Goal: Check status: Check status

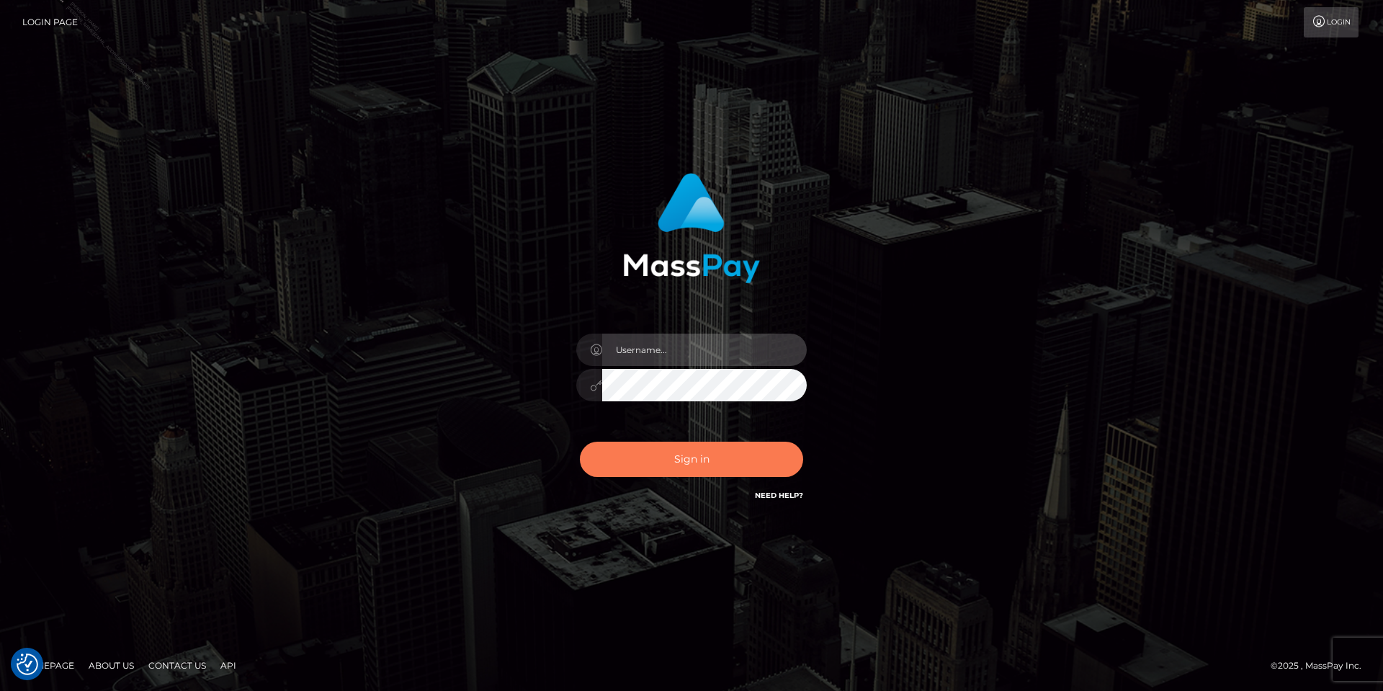
type input "Tania.Silversocial"
click at [702, 465] on button "Sign in" at bounding box center [691, 459] width 223 height 35
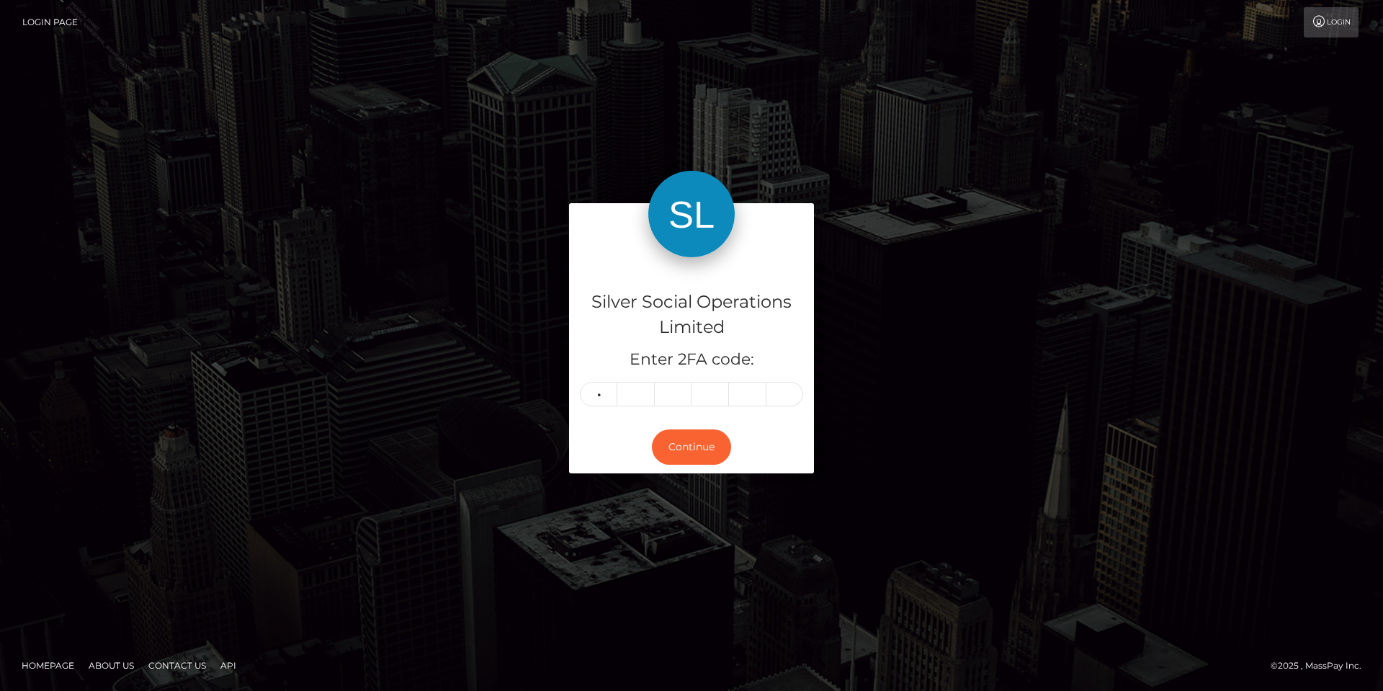
type input "8"
type input "6"
type input "9"
type input "5"
type input "3"
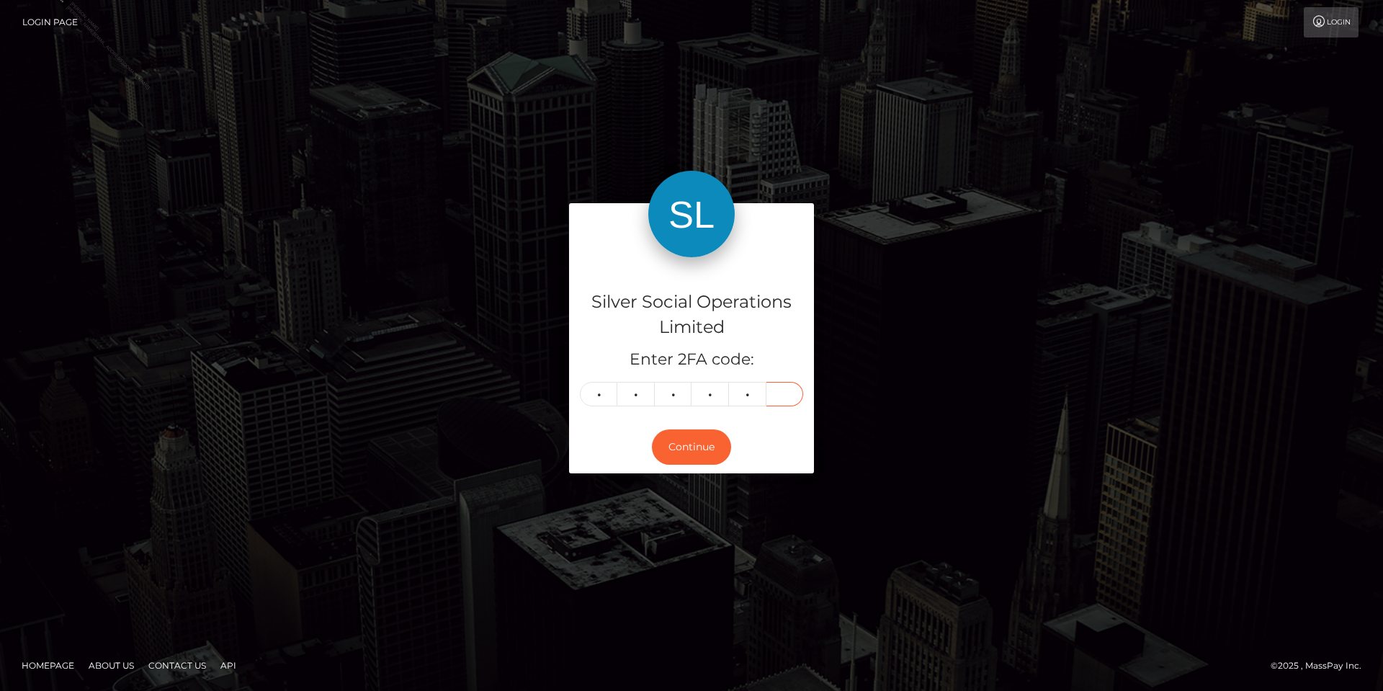
type input "3"
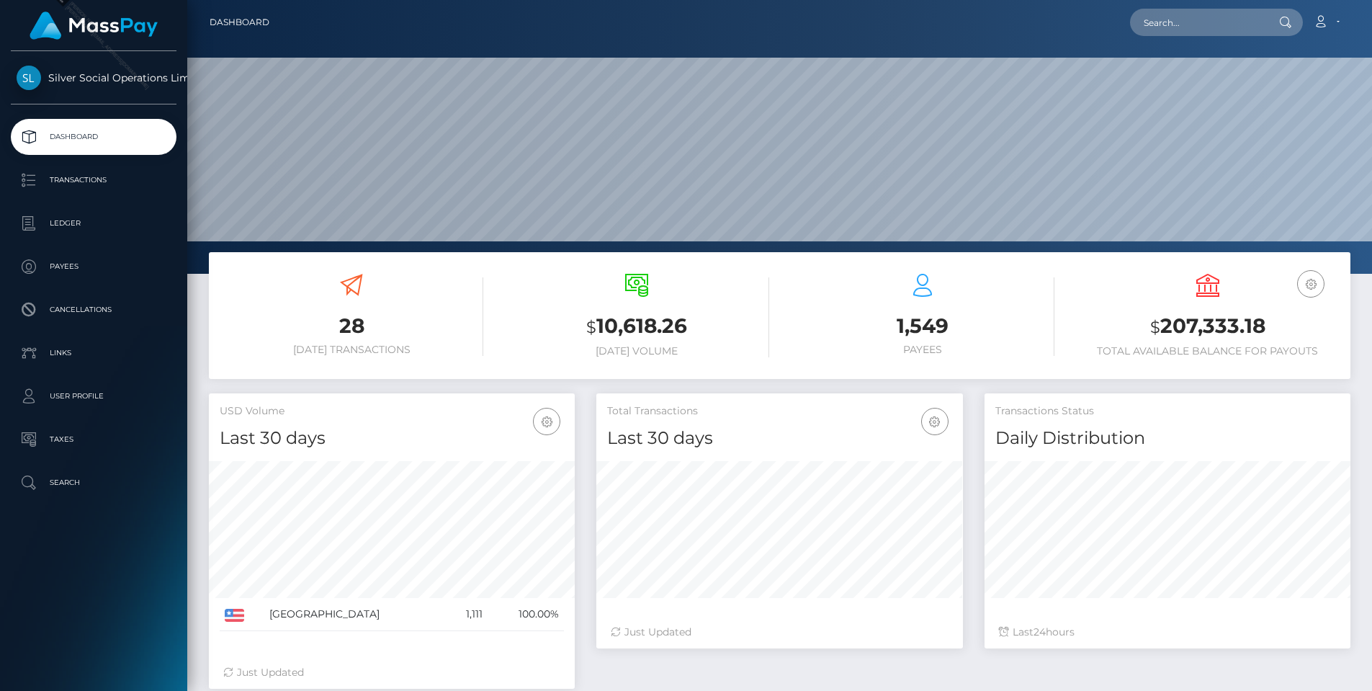
scroll to position [256, 367]
click at [63, 177] on p "Transactions" at bounding box center [94, 180] width 154 height 22
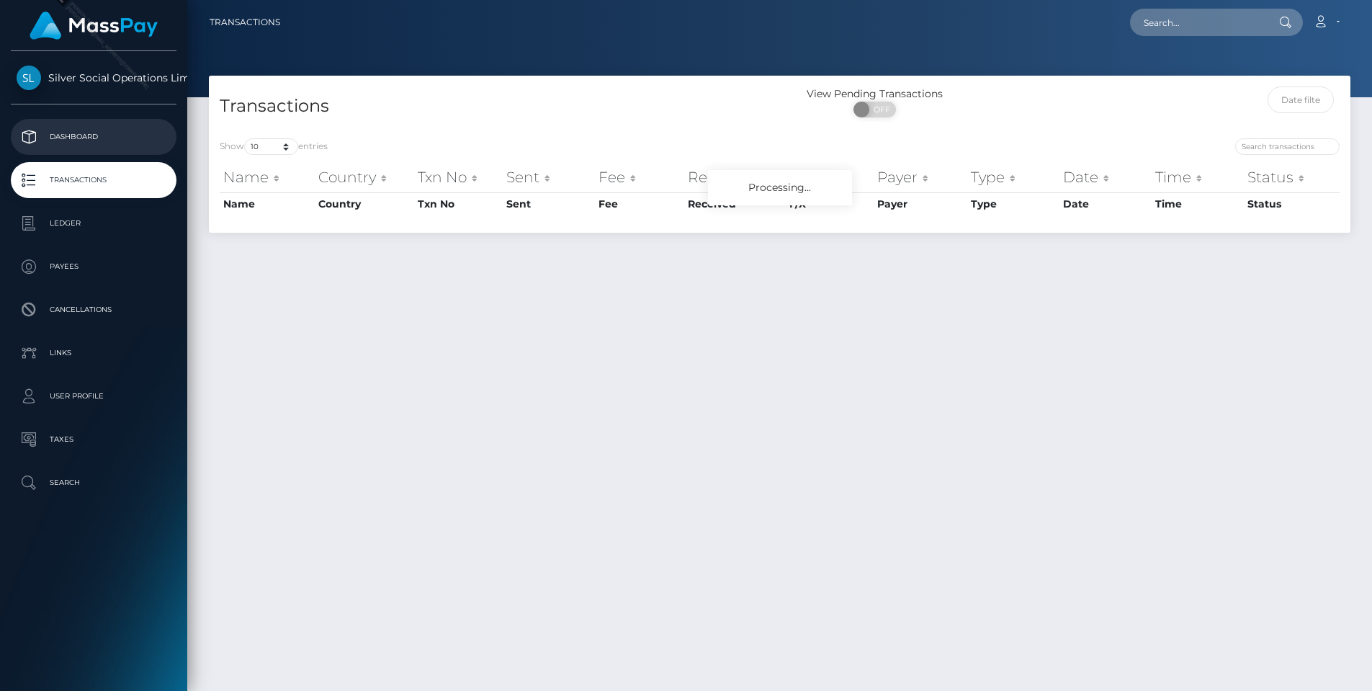
click at [115, 136] on p "Dashboard" at bounding box center [94, 137] width 154 height 22
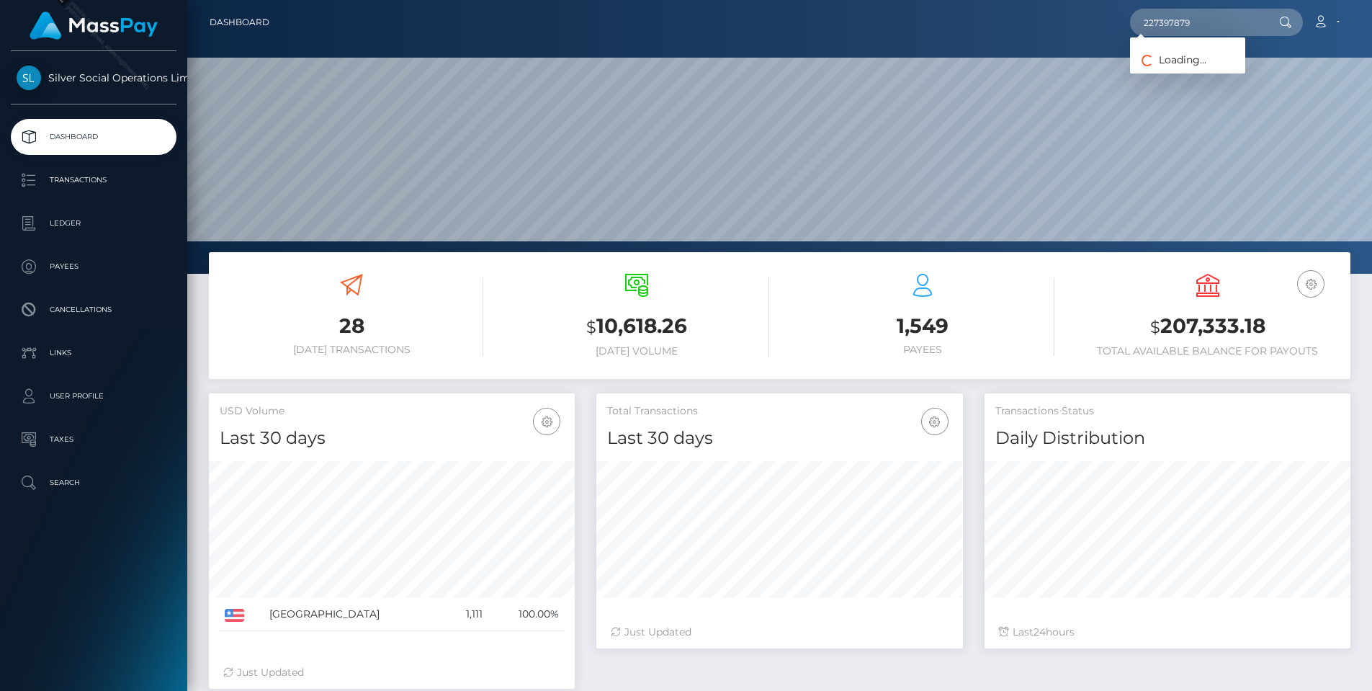
scroll to position [256, 367]
type input "227397879"
click at [1211, 119] on link "MARCIA LYNN MORRIS" at bounding box center [1187, 119] width 115 height 27
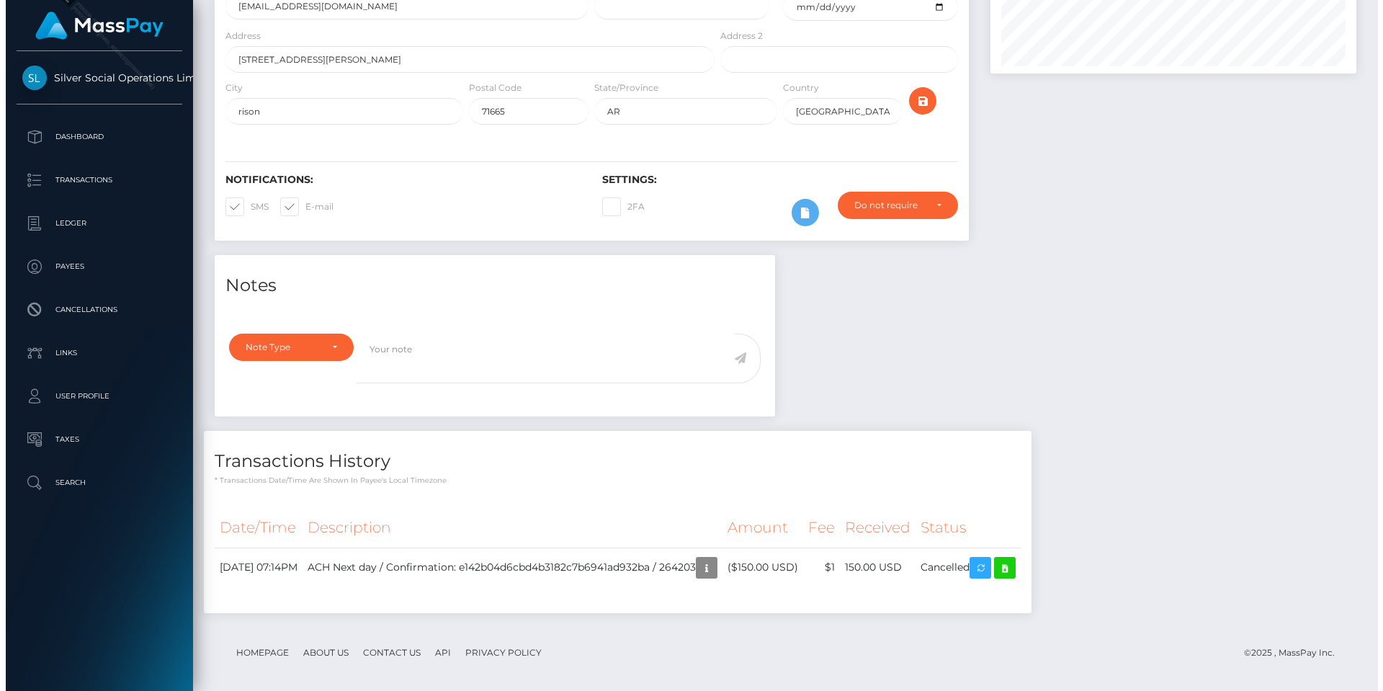
scroll to position [173, 367]
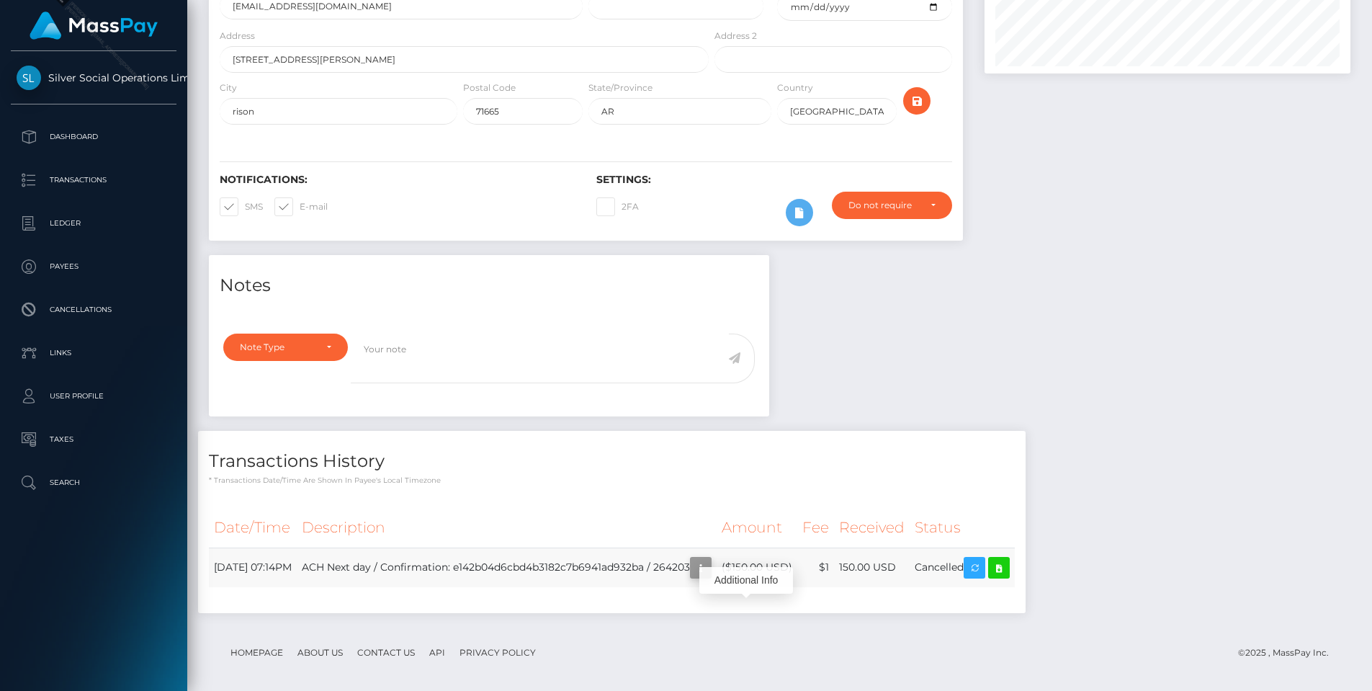
click at [710, 577] on icon "button" at bounding box center [700, 568] width 17 height 18
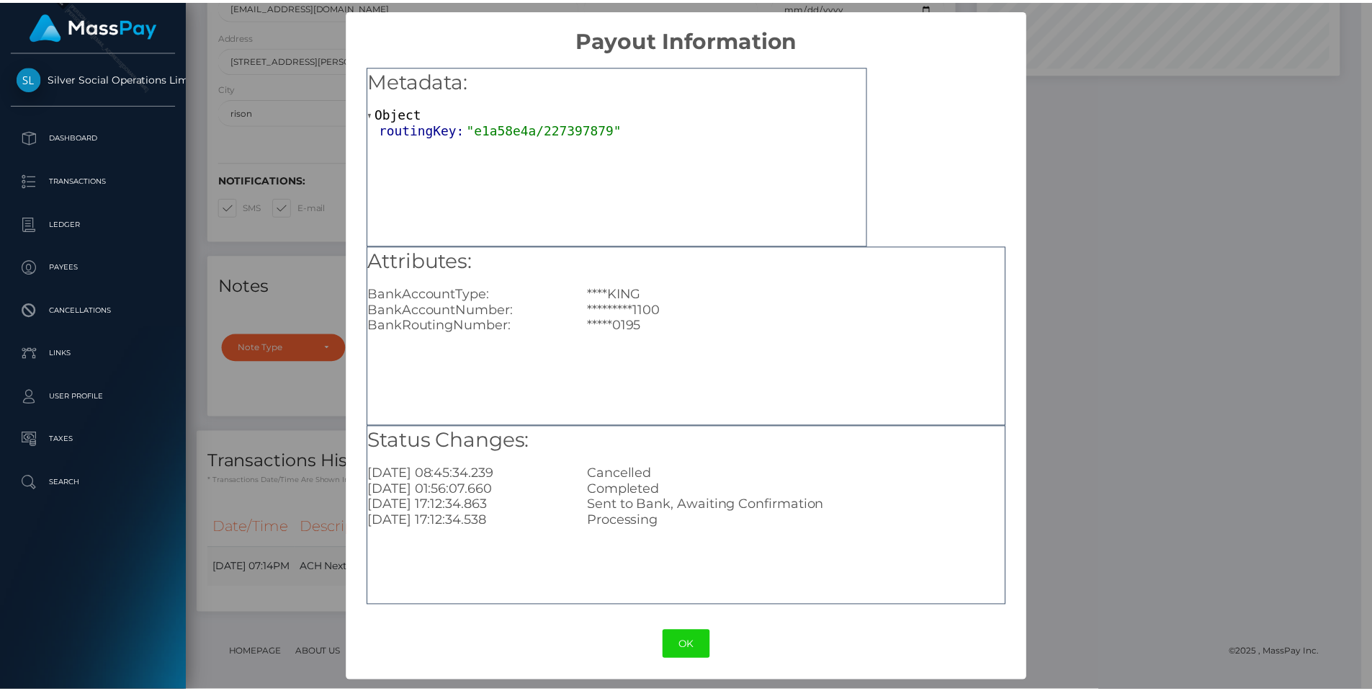
scroll to position [720271, 720078]
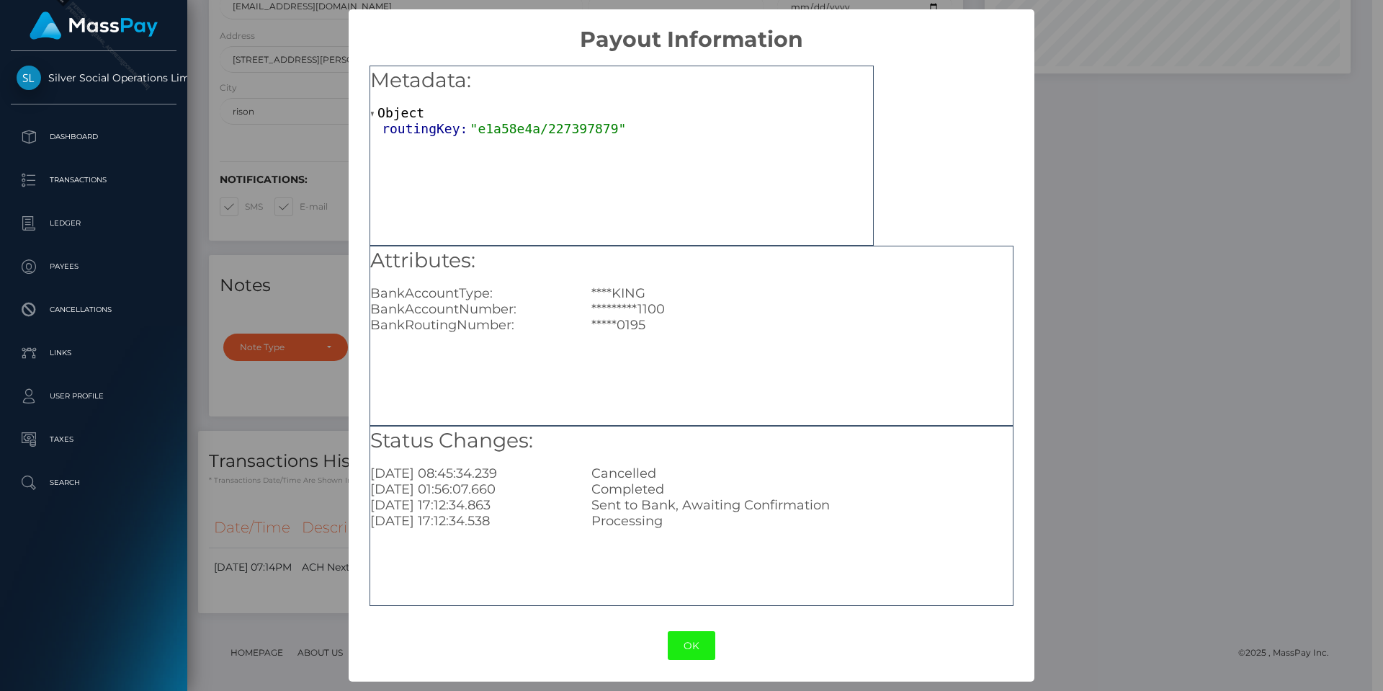
click at [686, 643] on button "OK" at bounding box center [692, 646] width 48 height 30
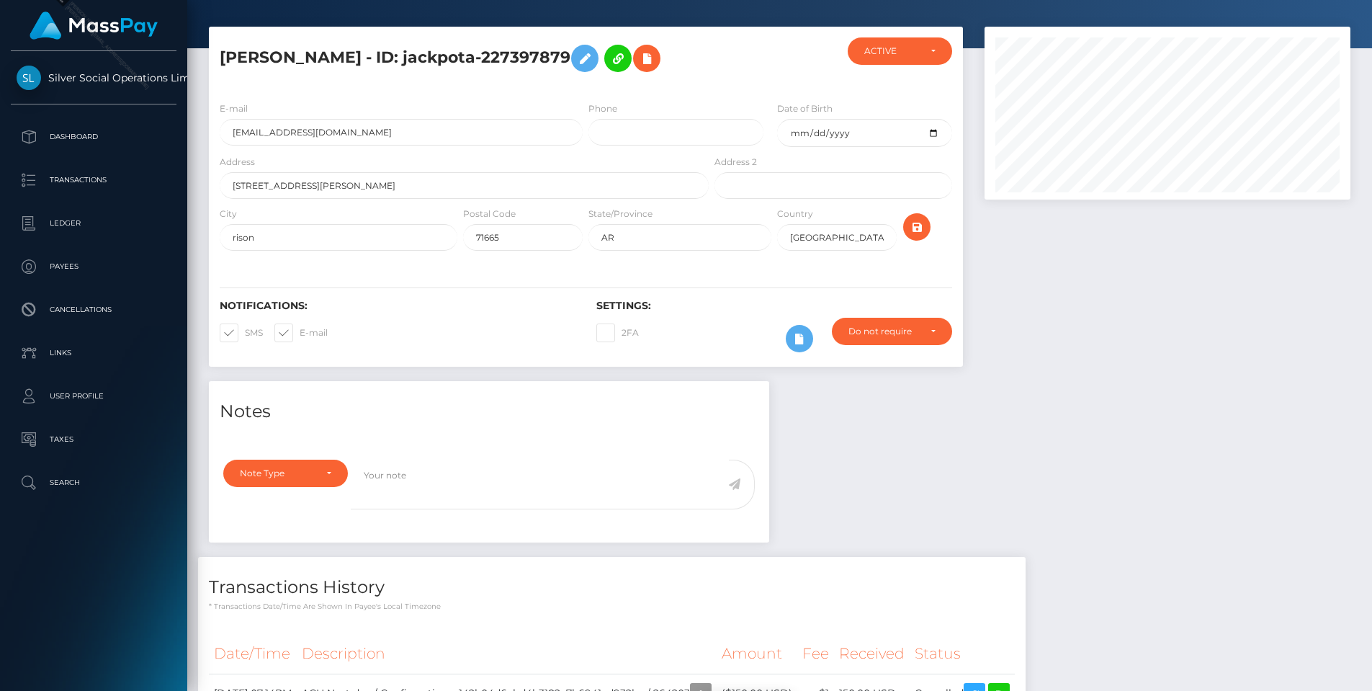
scroll to position [0, 0]
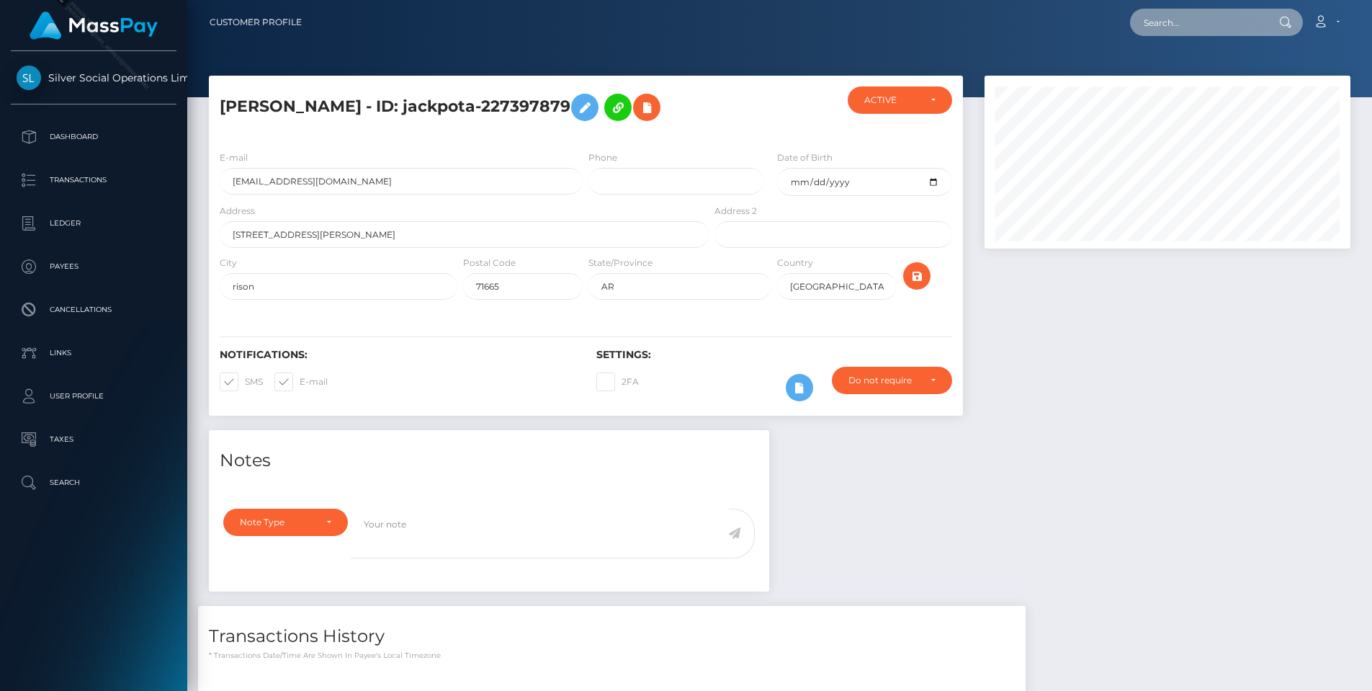
click at [1169, 19] on input "text" at bounding box center [1197, 22] width 135 height 27
paste input "268055820"
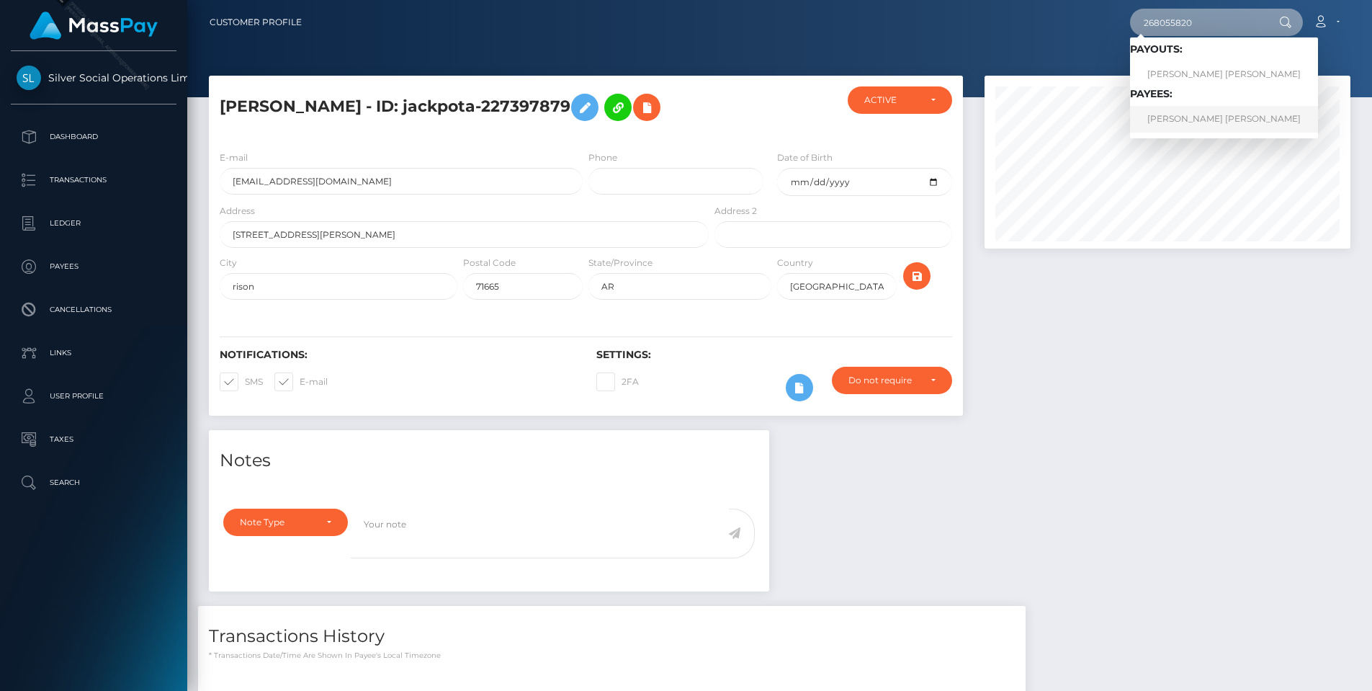
type input "268055820"
click at [1209, 118] on link "[PERSON_NAME] [PERSON_NAME]" at bounding box center [1224, 119] width 188 height 27
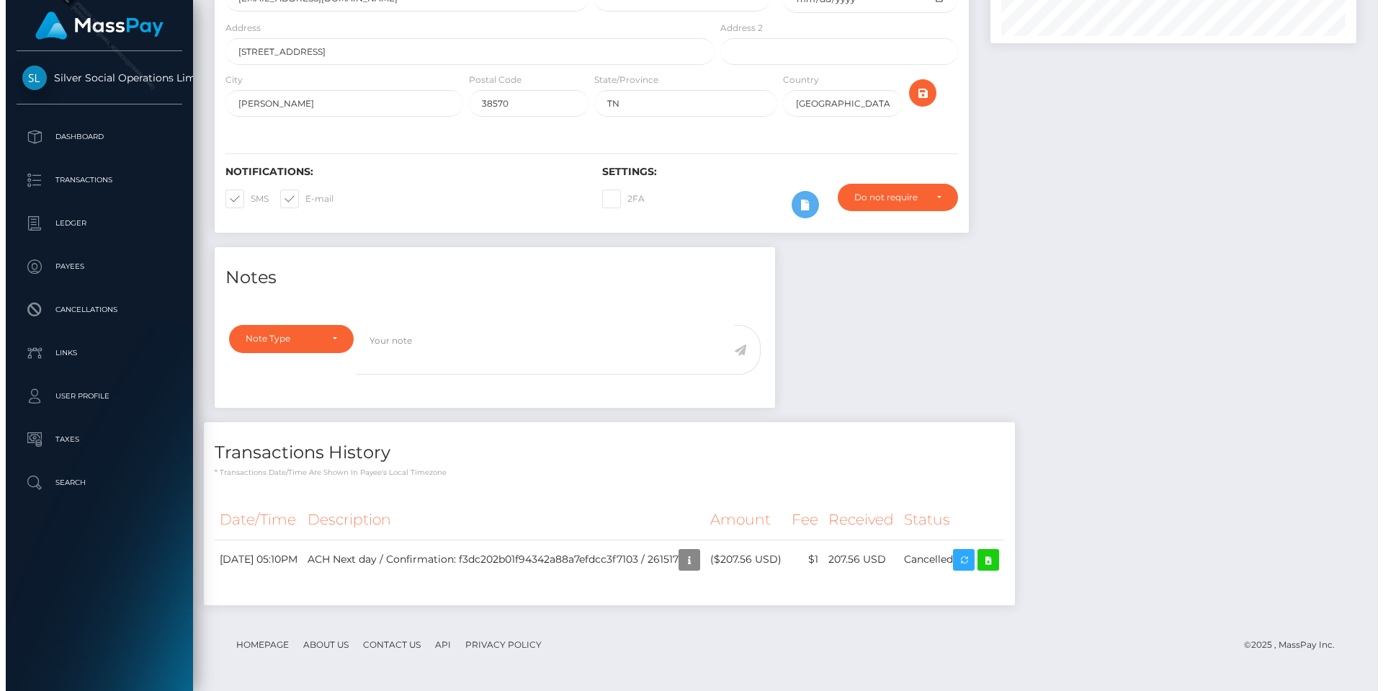
scroll to position [173, 367]
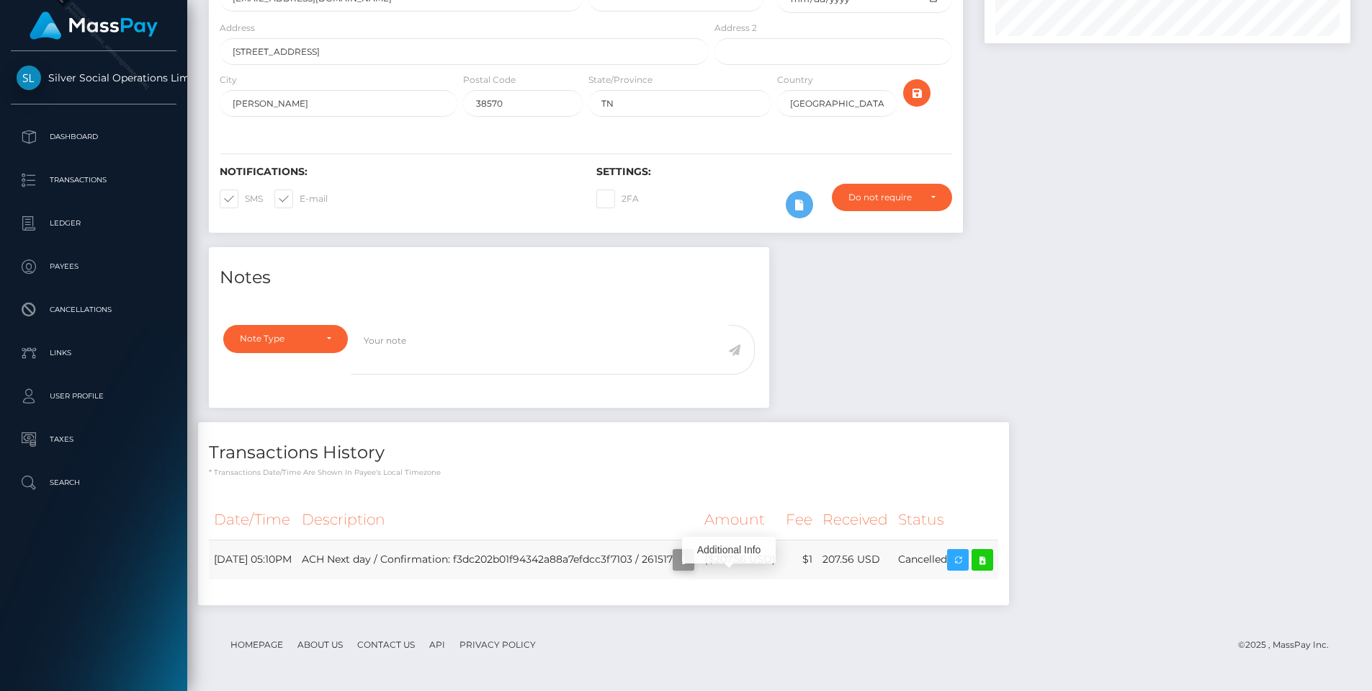
click at [692, 560] on icon "button" at bounding box center [683, 560] width 17 height 18
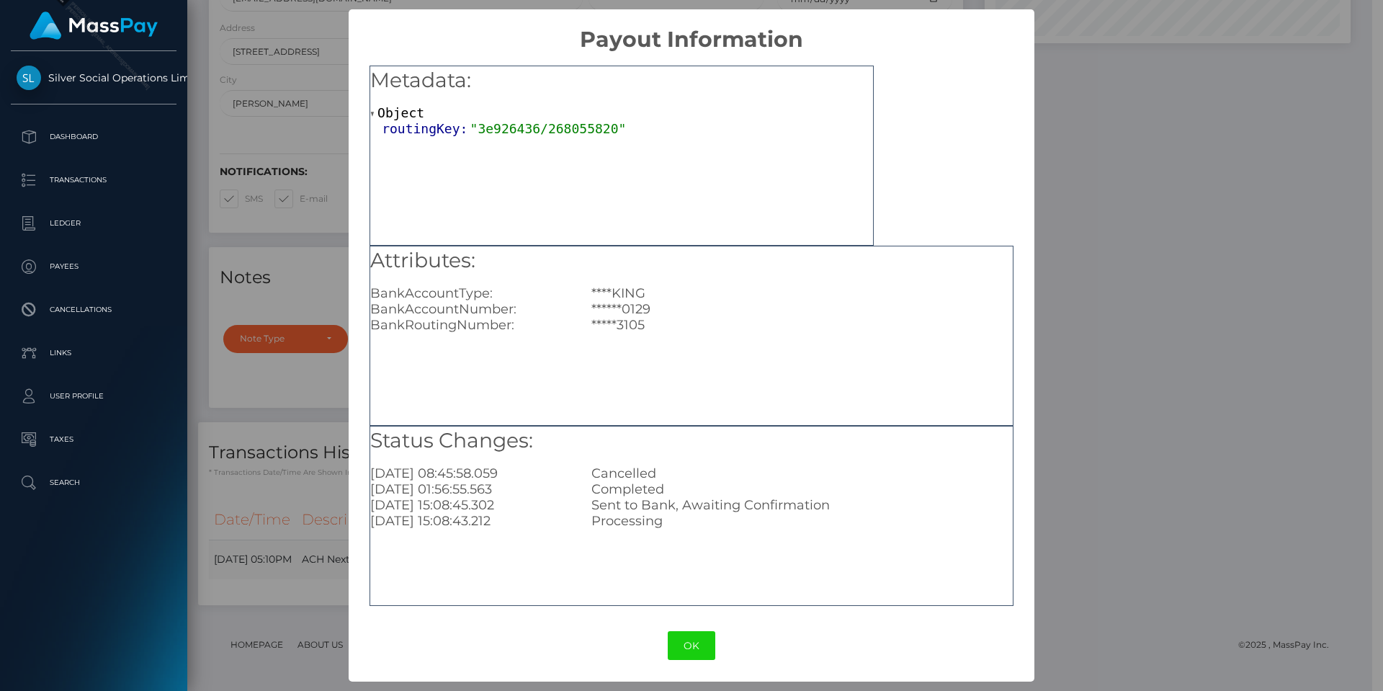
scroll to position [720271, 720078]
